Goal: Navigation & Orientation: Find specific page/section

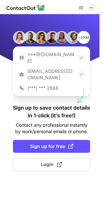
click at [93, 6] on span at bounding box center [90, 7] width 5 height 5
